Goal: Information Seeking & Learning: Learn about a topic

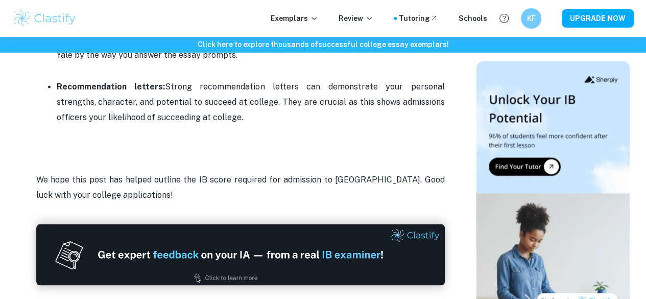
scroll to position [755, 0]
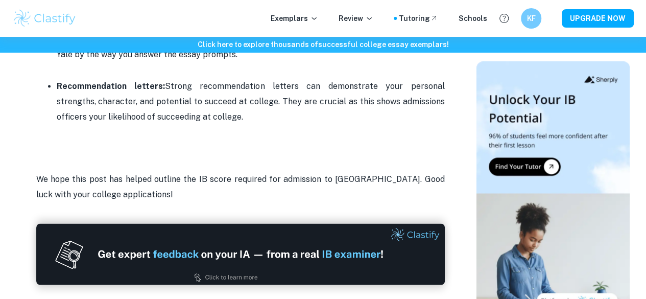
click at [386, 109] on p "Recommendation letters: Strong recommendation letters can demonstrate your pers…" at bounding box center [251, 102] width 388 height 46
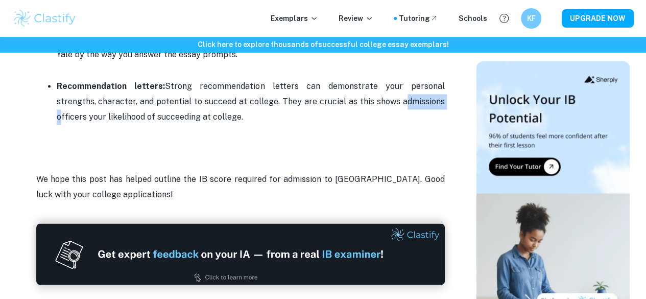
click at [386, 109] on p "Recommendation letters: Strong recommendation letters can demonstrate your pers…" at bounding box center [251, 102] width 388 height 46
click at [387, 114] on p "Recommendation letters: Strong recommendation letters can demonstrate your pers…" at bounding box center [251, 102] width 388 height 46
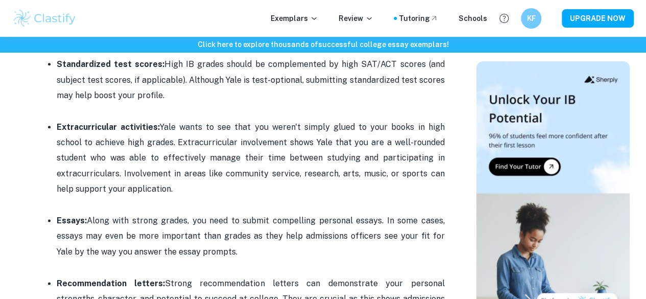
scroll to position [556, 0]
